Goal: Information Seeking & Learning: Learn about a topic

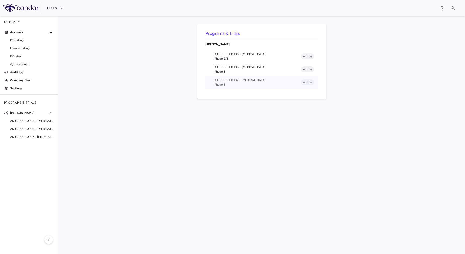
click at [248, 85] on span "Phase 3" at bounding box center [257, 84] width 86 height 5
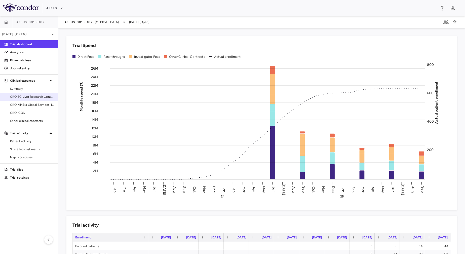
click at [21, 97] on span "CRO SC Liver Research Consortium LLC" at bounding box center [32, 97] width 44 height 5
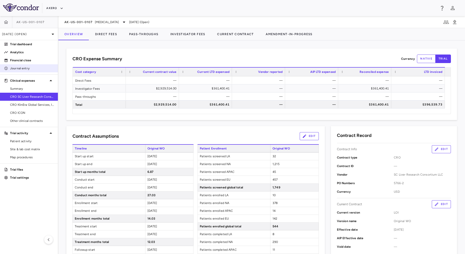
click at [28, 66] on link "Journal entry" at bounding box center [29, 69] width 58 height 8
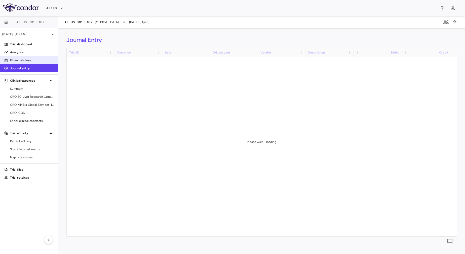
click at [31, 62] on p "Financial close" at bounding box center [32, 60] width 44 height 5
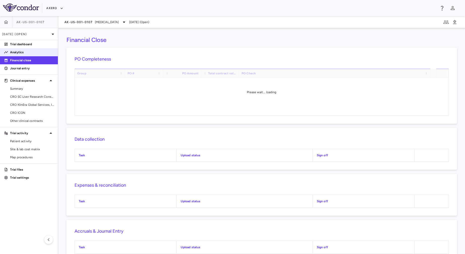
click at [21, 52] on p "Analytics" at bounding box center [32, 52] width 44 height 5
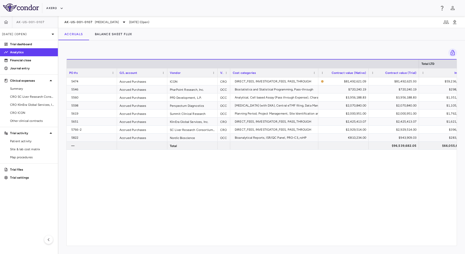
click at [250, 188] on div "5474 Accrued Purchases ICON CRO DIRECT_FEES, INVESTIGATOR_FEES, PASS_THROUGH $8…" at bounding box center [262, 158] width 390 height 163
click at [31, 31] on div "[DATE] (Open)" at bounding box center [29, 34] width 58 height 12
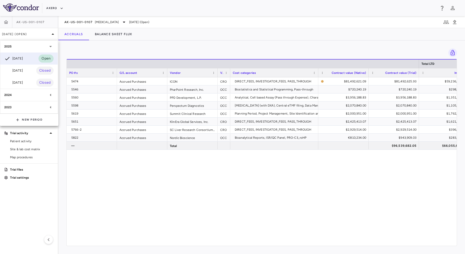
click at [176, 205] on div at bounding box center [232, 127] width 465 height 254
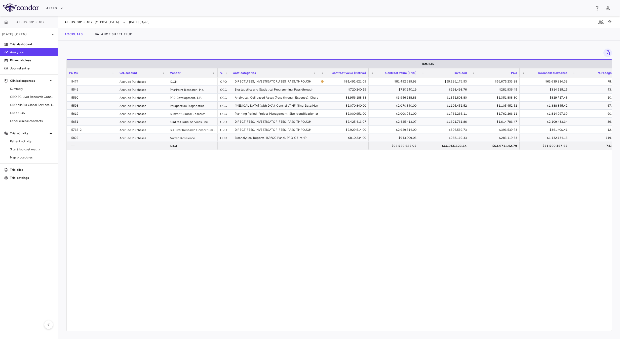
drag, startPoint x: 463, startPoint y: 13, endPoint x: 327, endPoint y: 218, distance: 246.3
click at [327, 218] on div "5474 Accrued Purchases ICON CRO DIRECT_FEES, INVESTIGATOR_FEES, PASS_THROUGH $8…" at bounding box center [339, 200] width 545 height 247
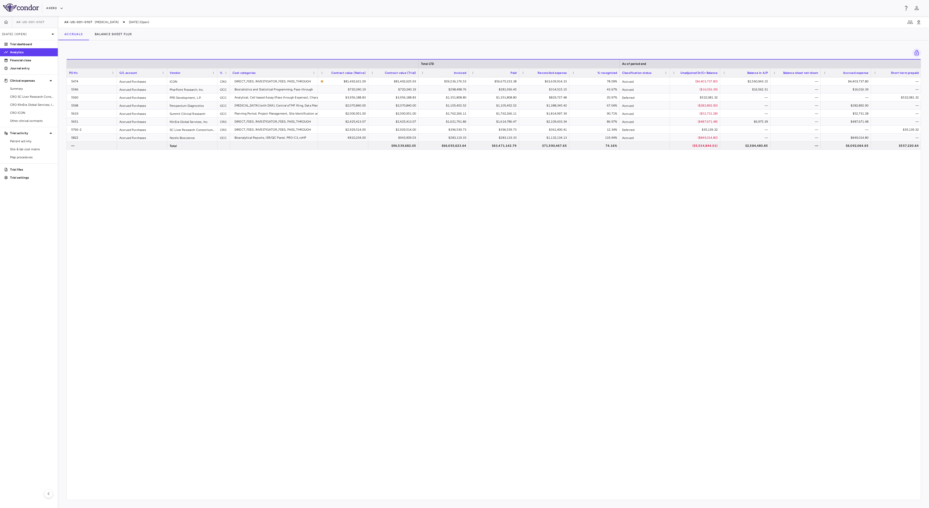
drag, startPoint x: 605, startPoint y: 0, endPoint x: 535, endPoint y: 262, distance: 271.4
click at [464, 254] on div "5474 Accrued Purchases ICON CRO DIRECT_FEES, INVESTIGATOR_FEES, PASS_THROUGH $8…" at bounding box center [494, 285] width 854 height 417
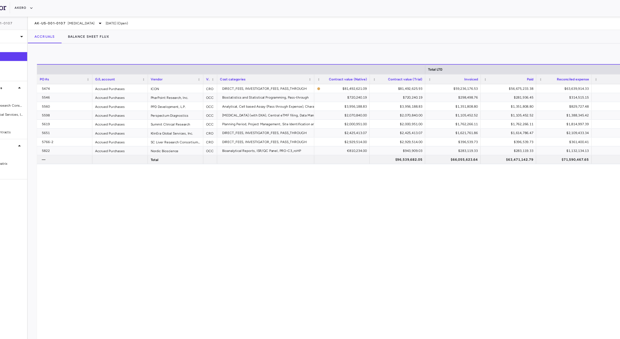
drag, startPoint x: 765, startPoint y: 4, endPoint x: 336, endPoint y: 177, distance: 462.0
click at [336, 177] on div "5474 Accrued Purchases ICON CRO DIRECT_FEES, INVESTIGATOR_FEES, PASS_THROUGH $8…" at bounding box center [339, 200] width 545 height 247
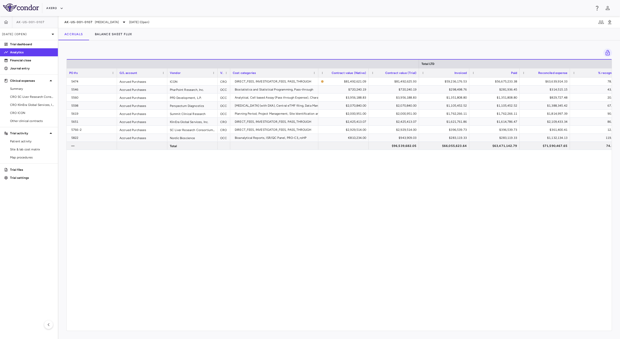
click at [345, 254] on div "5474 Accrued Purchases ICON CRO DIRECT_FEES, INVESTIGATOR_FEES, PASS_THROUGH $8…" at bounding box center [339, 200] width 545 height 247
click at [336, 254] on div "5474 Accrued Purchases ICON CRO DIRECT_FEES, INVESTIGATOR_FEES, PASS_THROUGH $8…" at bounding box center [339, 200] width 545 height 247
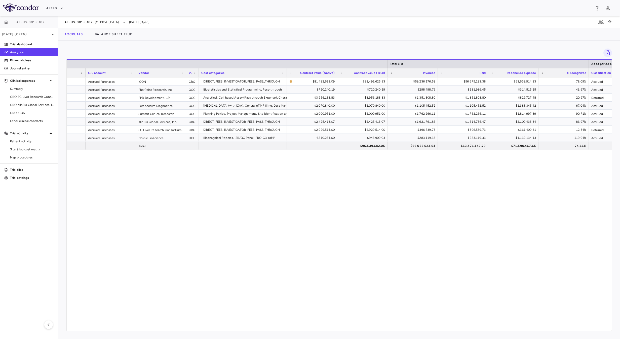
scroll to position [0, 54]
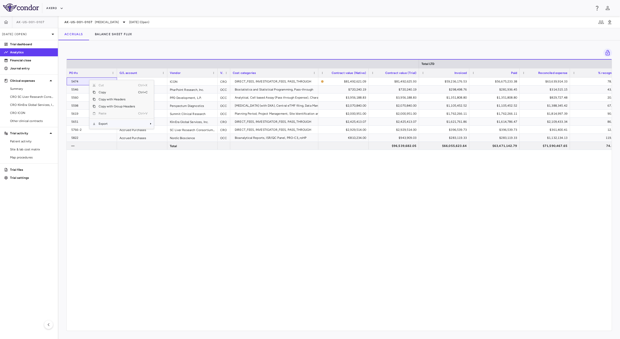
click at [118, 124] on span "Export" at bounding box center [117, 123] width 42 height 7
click at [179, 133] on span "Excel Export" at bounding box center [171, 132] width 24 height 7
click at [305, 229] on div "5474 Accrued Purchases ICON CRO DIRECT_FEES, INVESTIGATOR_FEES, PASS_THROUGH $8…" at bounding box center [339, 200] width 545 height 247
click at [20, 90] on span "Summary" at bounding box center [32, 88] width 44 height 5
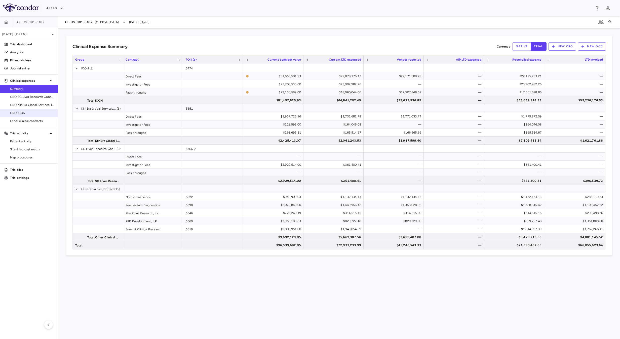
click at [37, 113] on span "CRO ICON" at bounding box center [32, 113] width 44 height 5
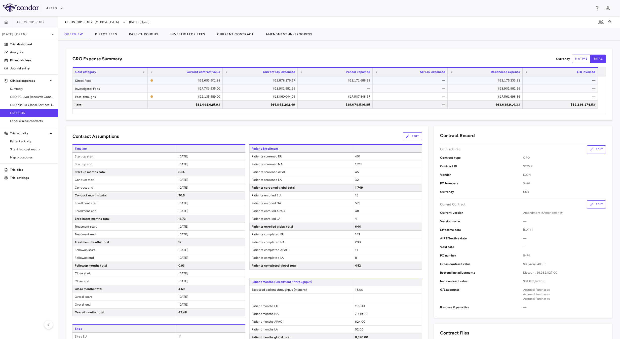
click at [464, 83] on div "$22,175,233.21" at bounding box center [486, 80] width 68 height 8
click at [464, 89] on div "$23,902,982.26" at bounding box center [486, 88] width 68 height 8
click at [464, 98] on div "$17,561,698.86" at bounding box center [486, 97] width 68 height 8
click at [137, 35] on button "Pass-Throughs" at bounding box center [143, 34] width 41 height 12
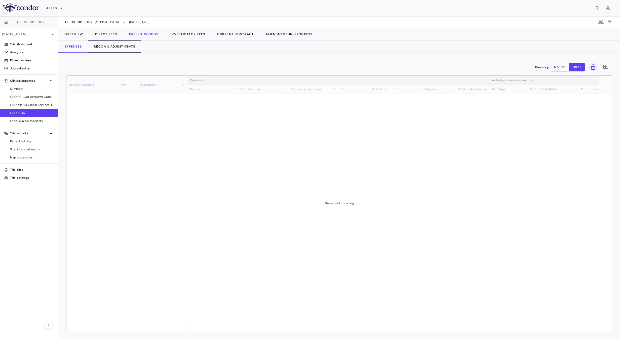
click at [118, 49] on button "Recon & Adjustments" at bounding box center [114, 46] width 53 height 12
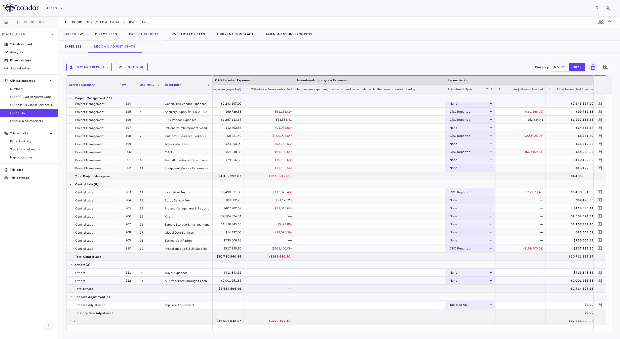
click at [72, 98] on span at bounding box center [70, 98] width 3 height 3
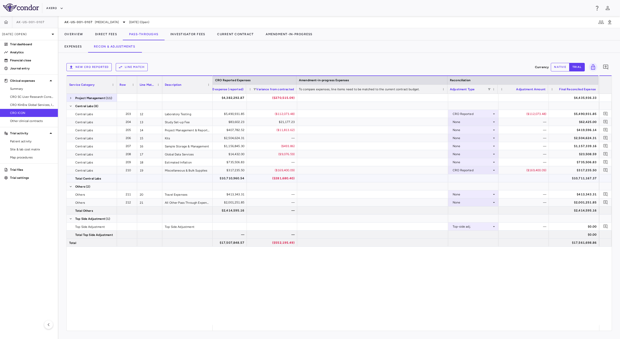
click at [464, 180] on div "$10,711,167.37" at bounding box center [574, 178] width 43 height 8
